Goal: Navigation & Orientation: Find specific page/section

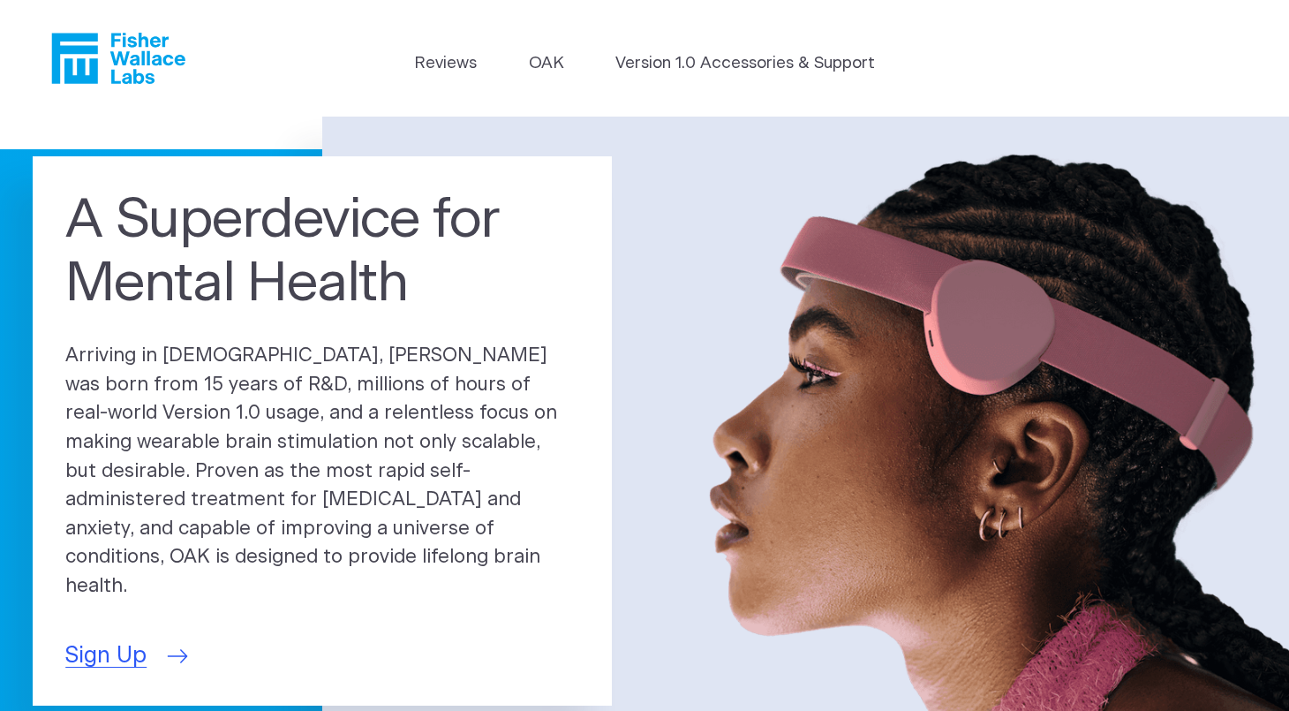
click at [111, 639] on span "Sign Up" at bounding box center [105, 656] width 81 height 34
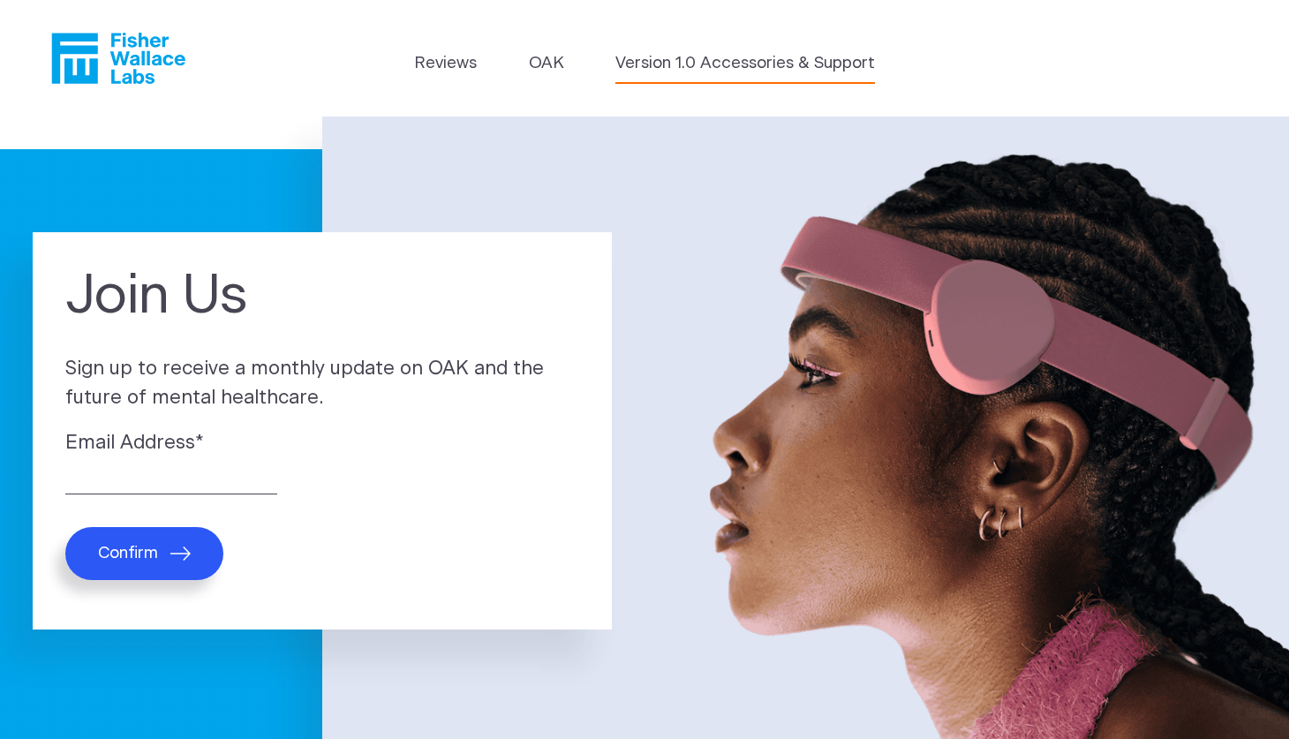
click at [676, 57] on link "Version 1.0 Accessories & Support" at bounding box center [744, 63] width 259 height 25
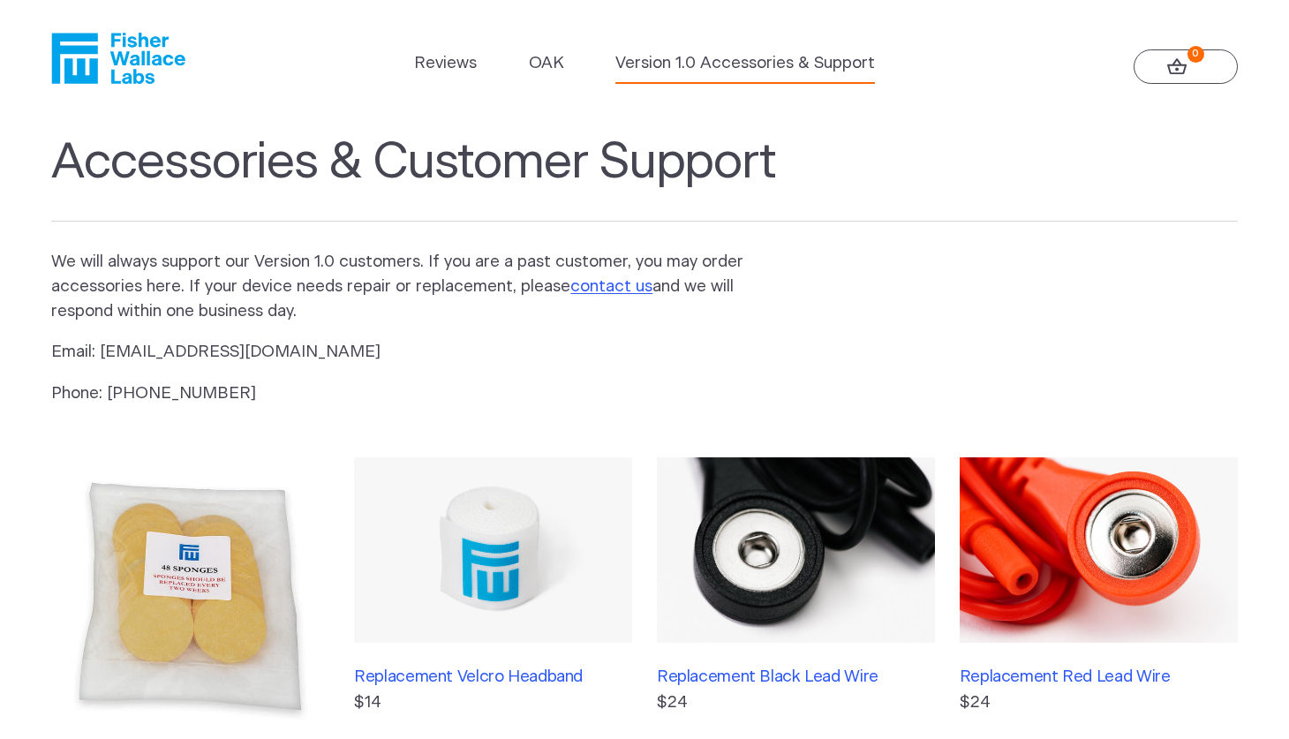
click at [142, 49] on icon "Fisher Wallace" at bounding box center [118, 58] width 134 height 51
